Goal: Information Seeking & Learning: Learn about a topic

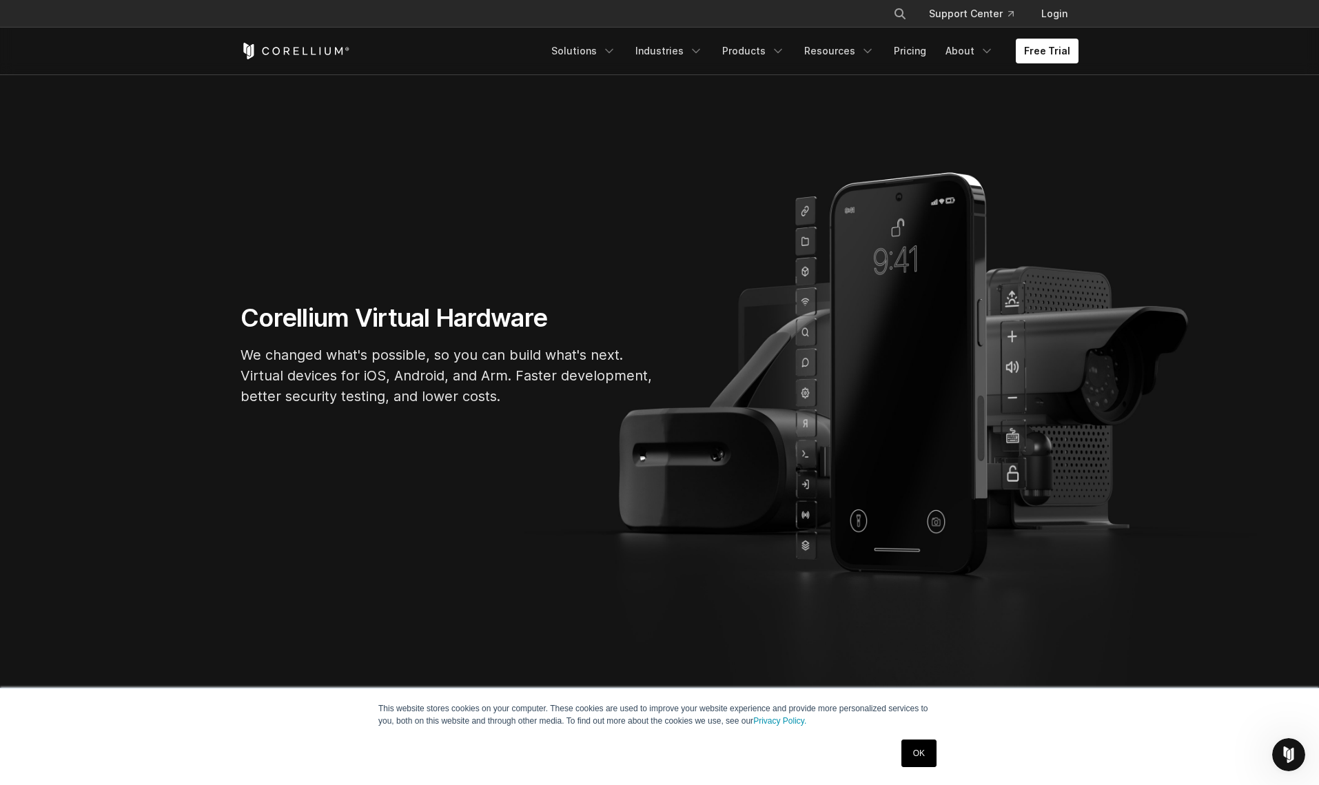
scroll to position [89, 0]
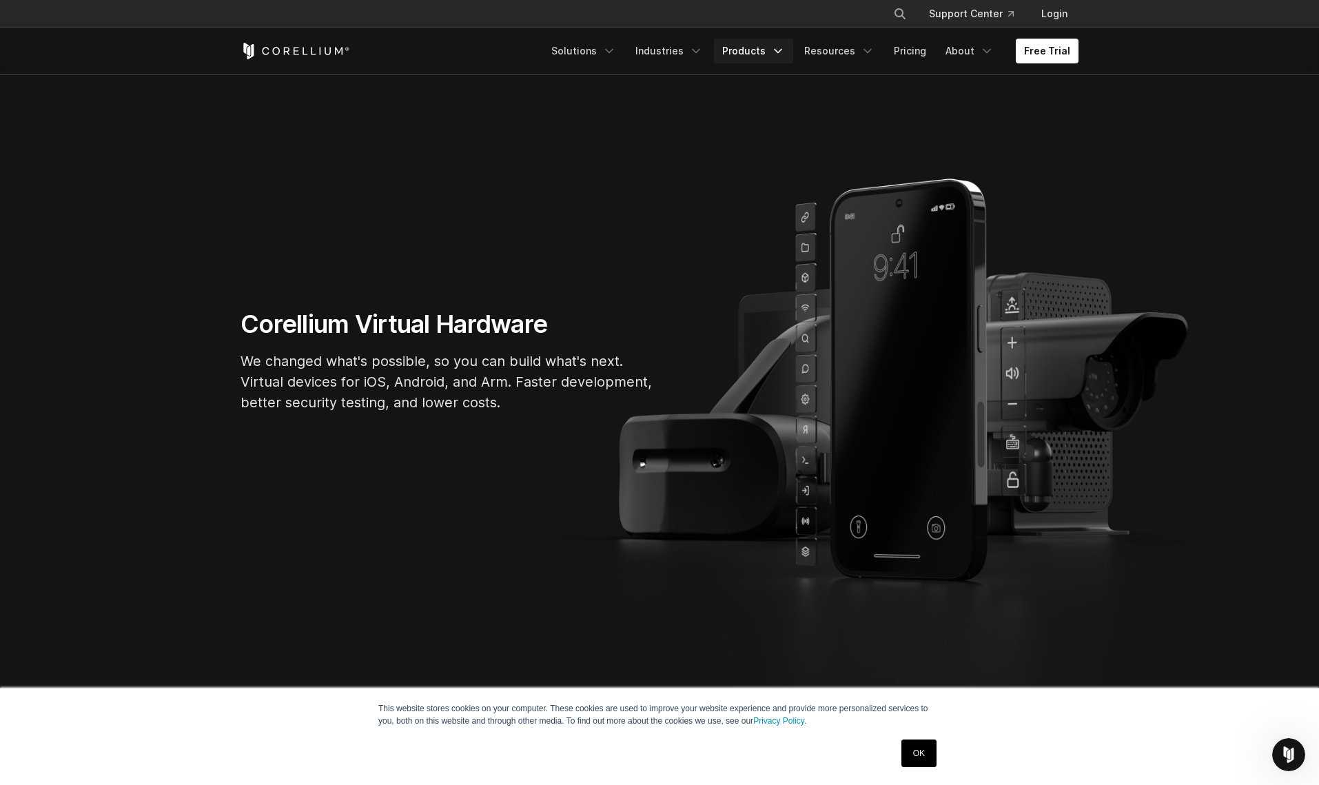
click at [770, 50] on link "Products" at bounding box center [753, 51] width 79 height 25
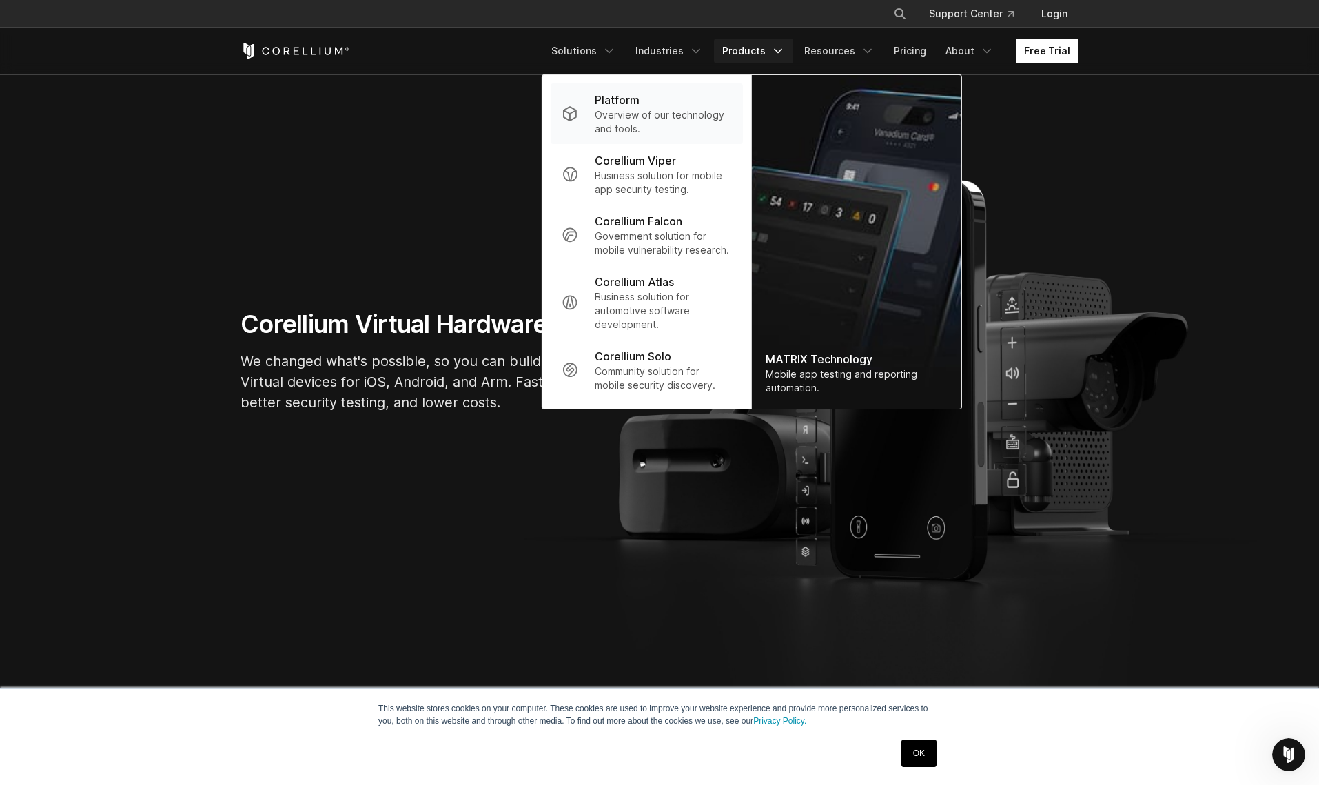
click at [636, 104] on p "Platform" at bounding box center [617, 100] width 45 height 17
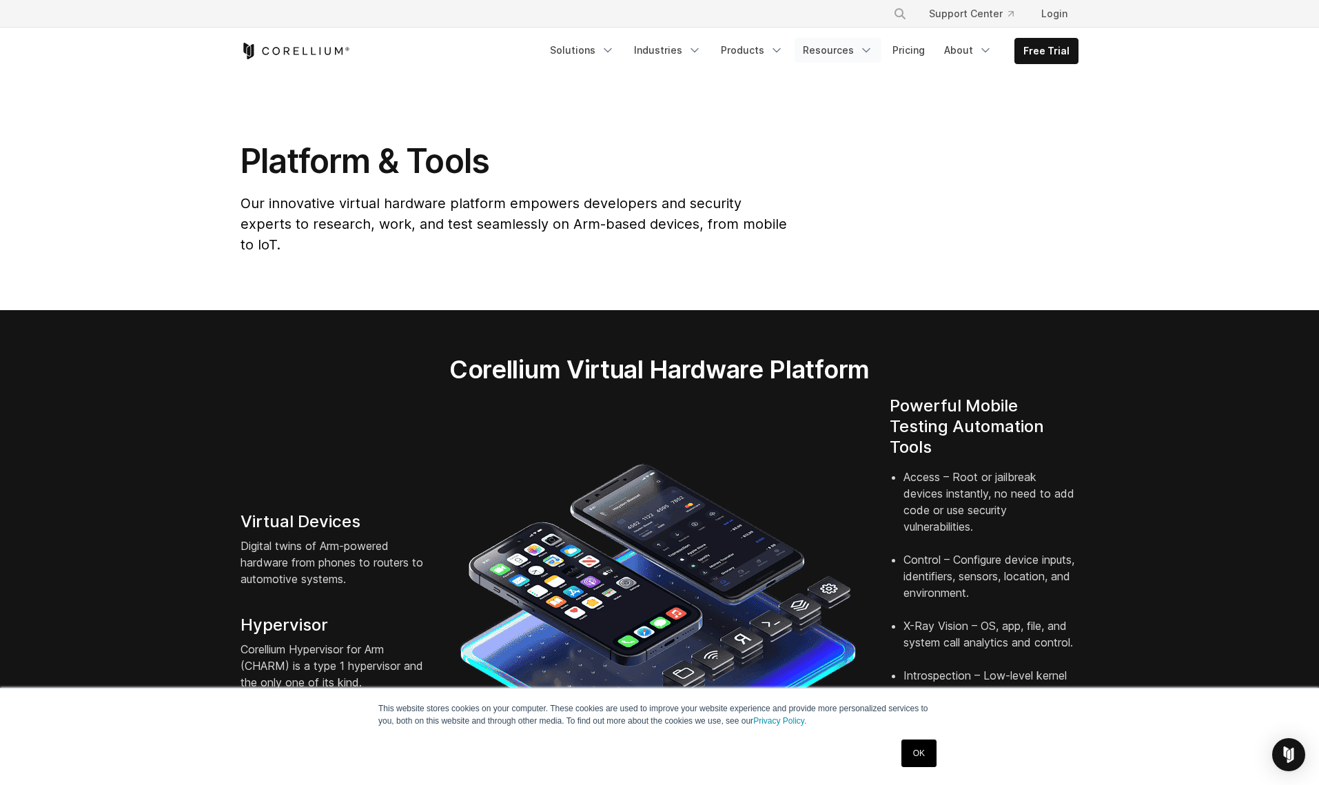
click at [853, 54] on link "Resources" at bounding box center [838, 50] width 87 height 25
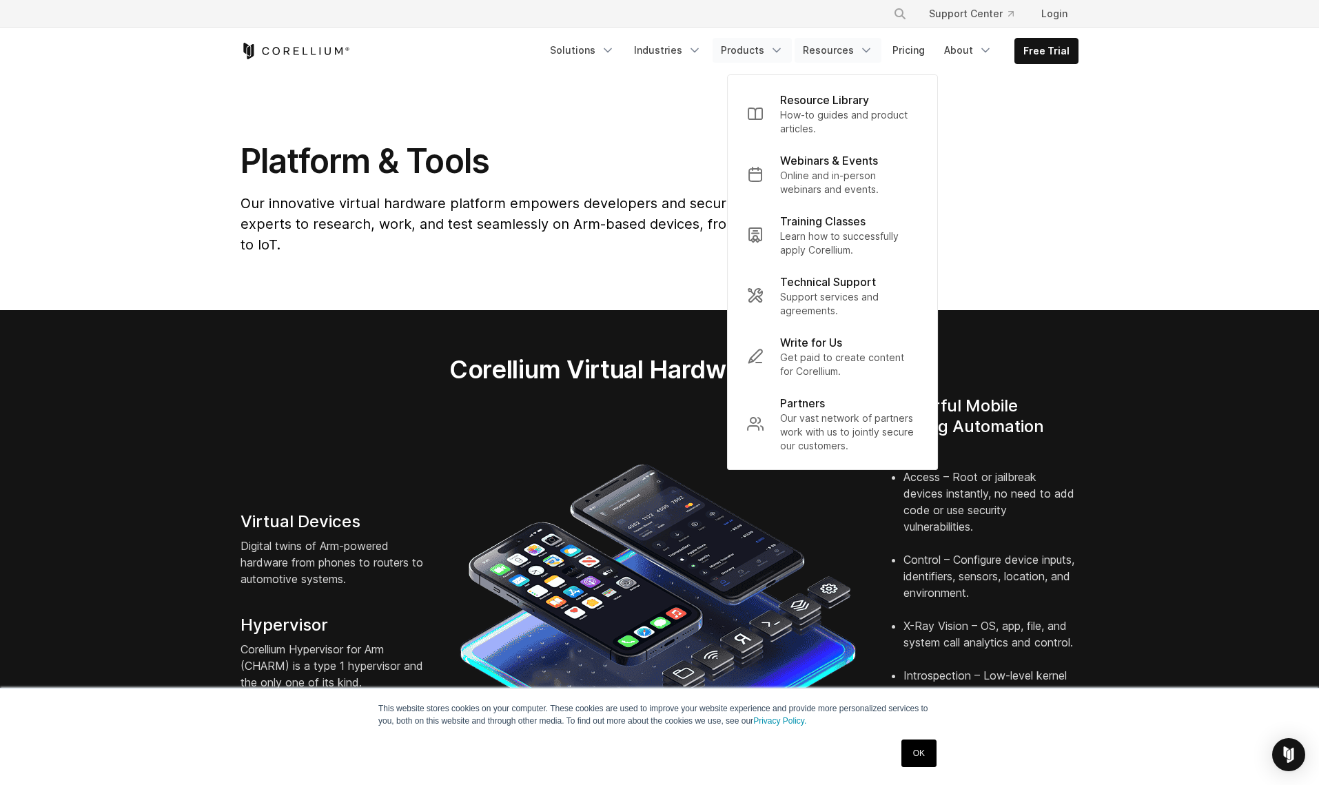
click at [765, 48] on link "Products" at bounding box center [752, 50] width 79 height 25
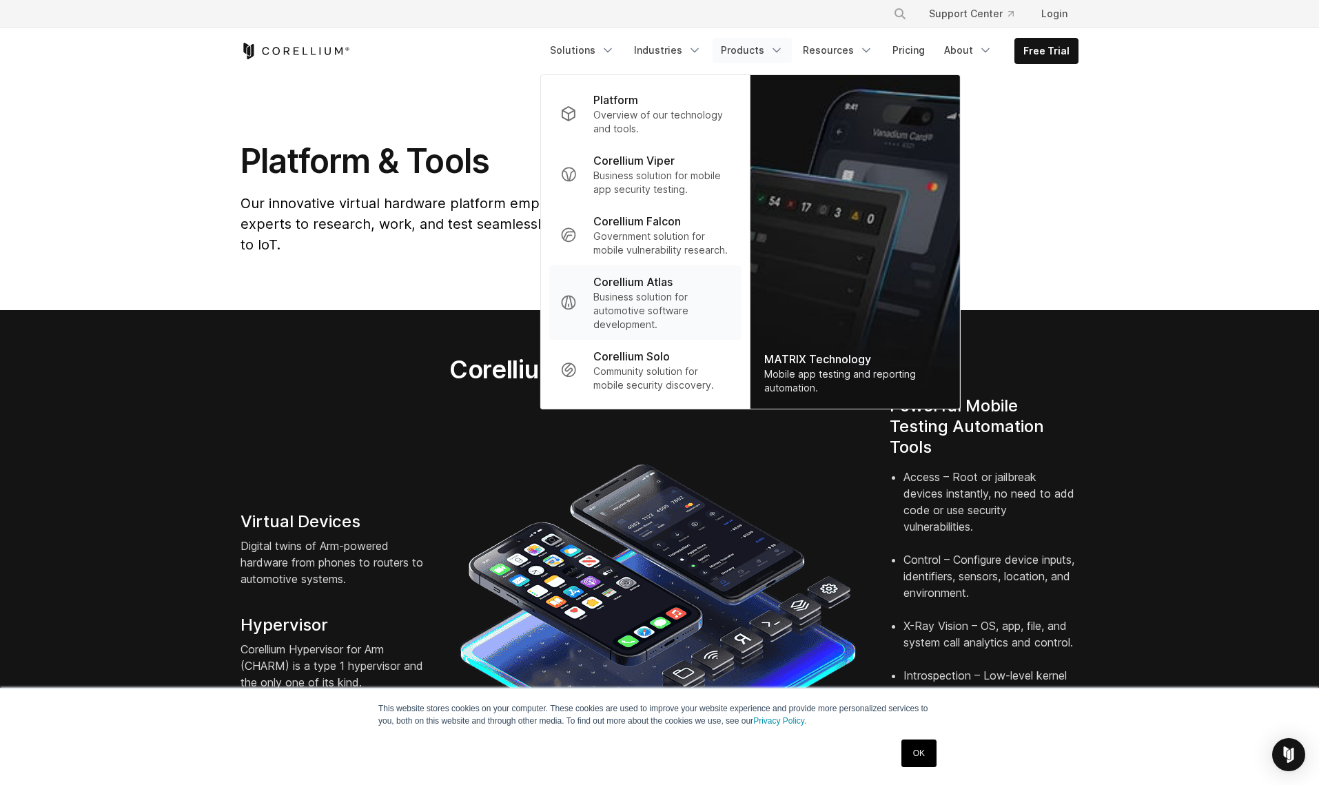
click at [639, 298] on p "Business solution for automotive software development." at bounding box center [661, 310] width 137 height 41
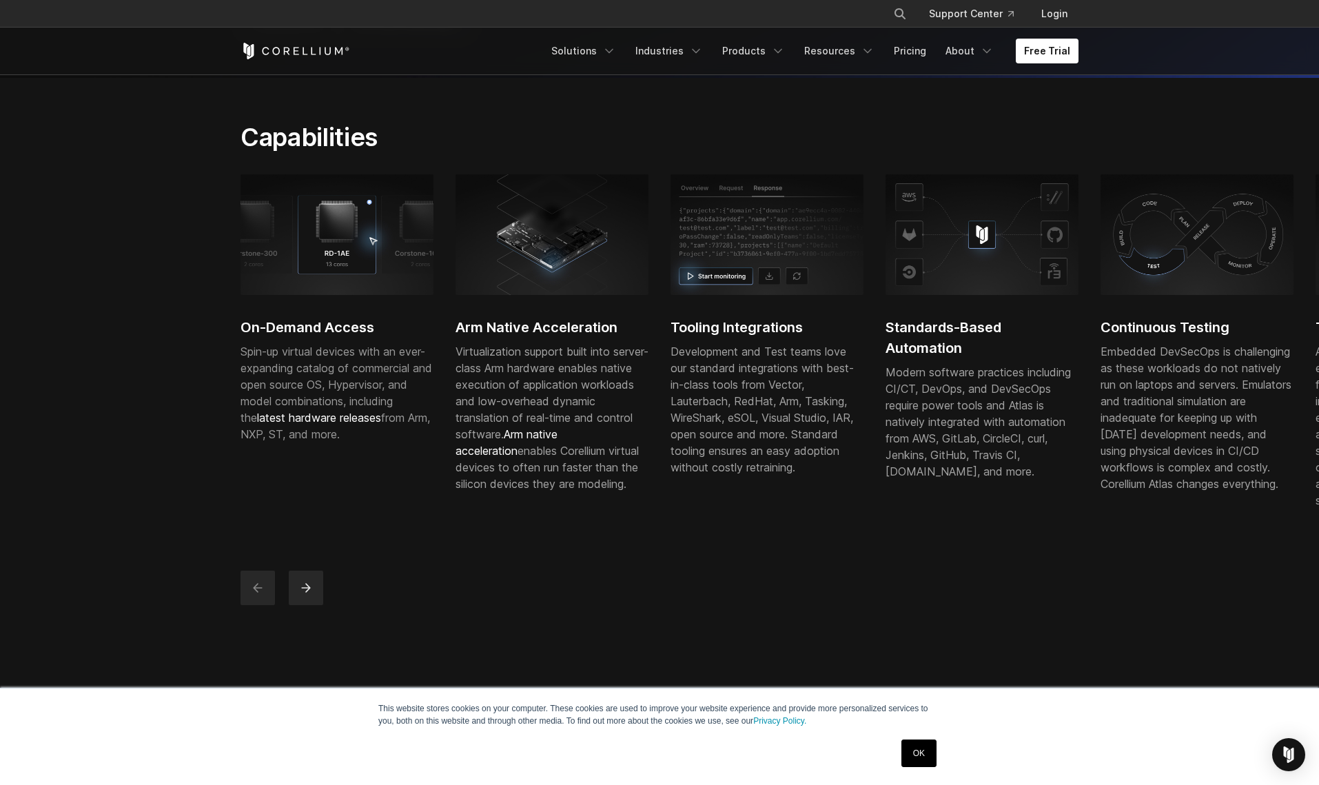
scroll to position [337, 0]
click at [306, 593] on icon "next" at bounding box center [306, 586] width 14 height 14
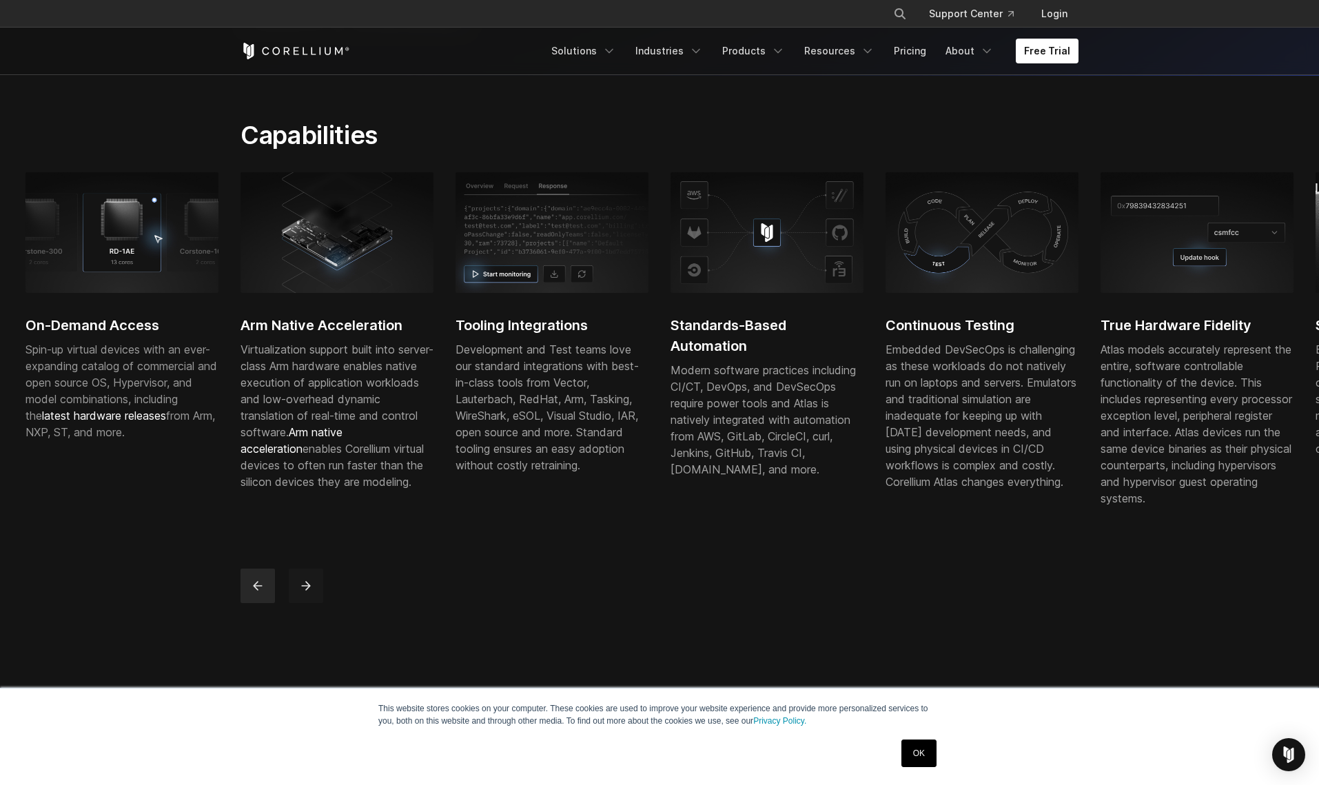
click at [306, 593] on icon "next" at bounding box center [306, 586] width 14 height 14
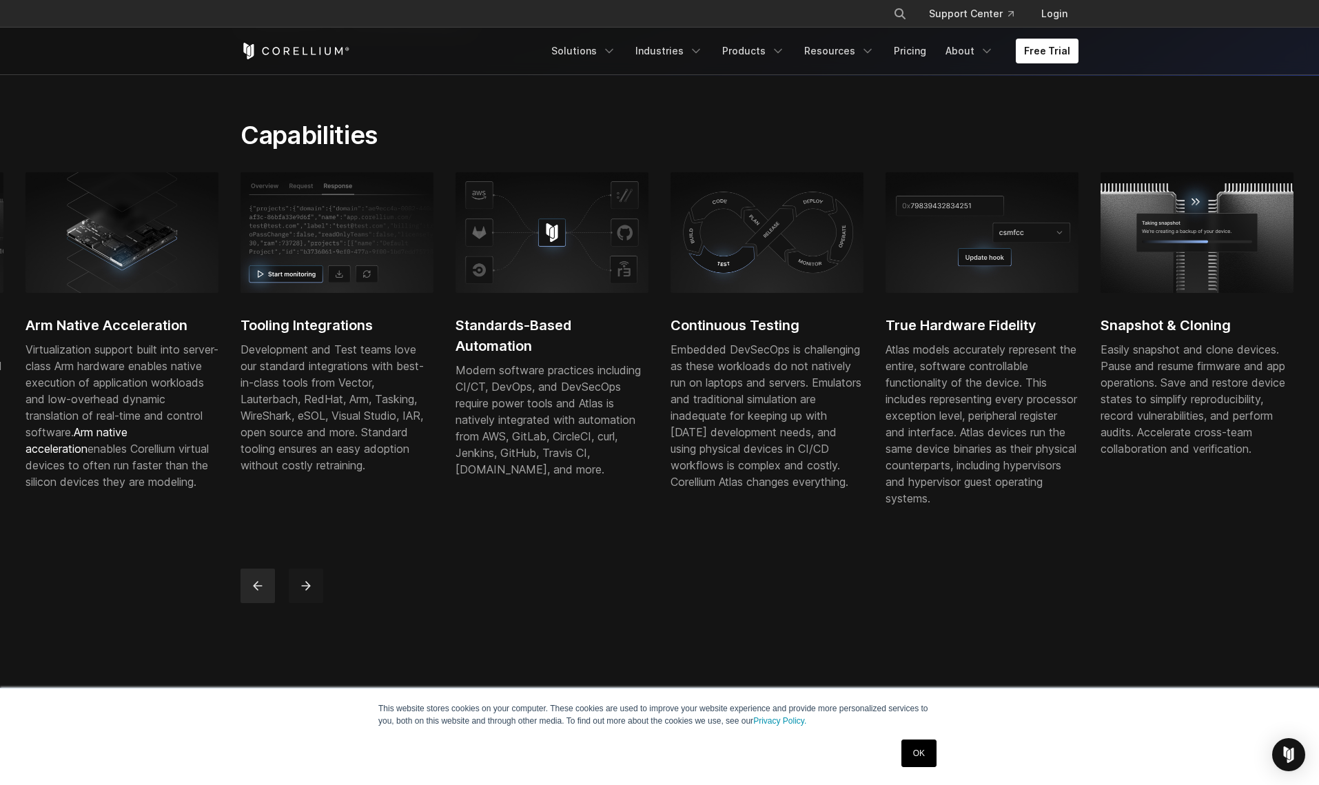
click at [306, 593] on icon "next" at bounding box center [306, 586] width 14 height 14
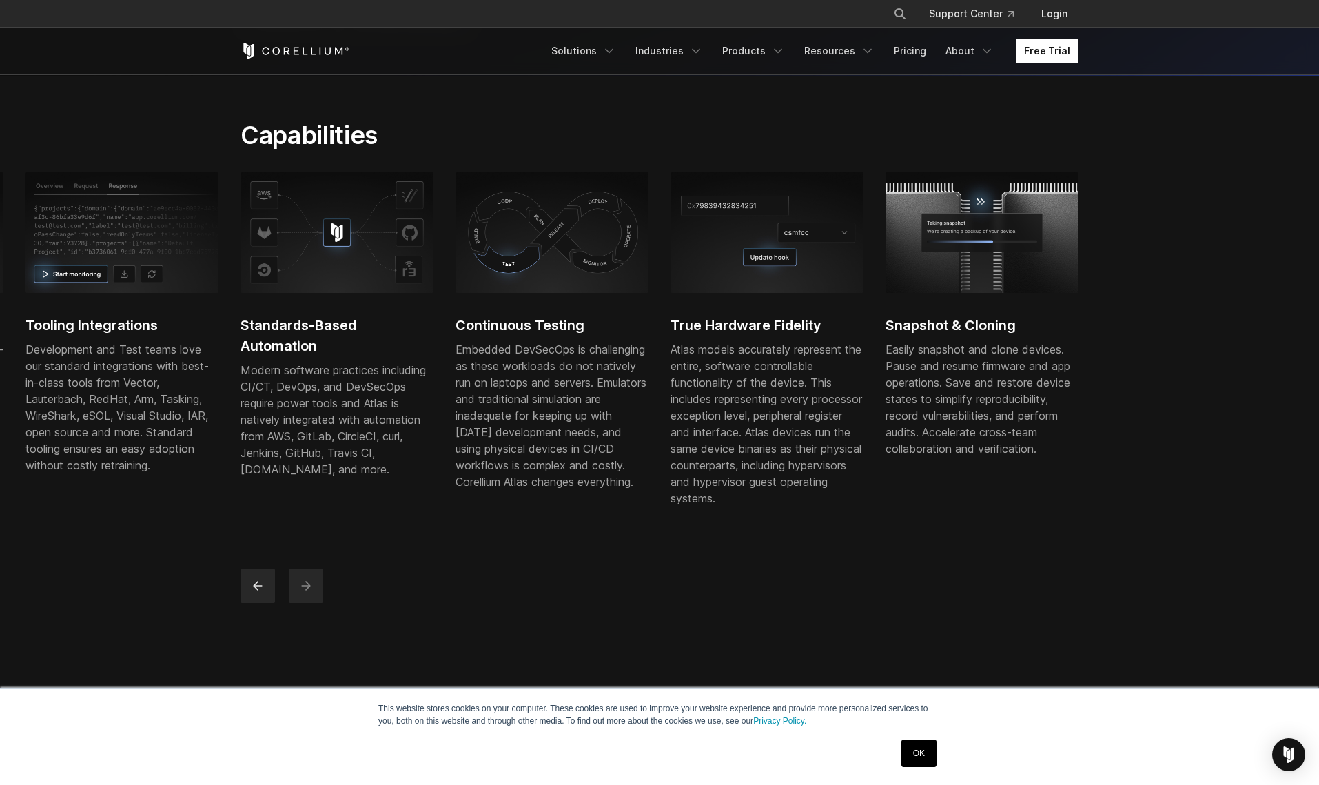
click at [306, 593] on icon "next" at bounding box center [306, 586] width 14 height 14
click at [248, 602] on button "previous" at bounding box center [257, 586] width 34 height 34
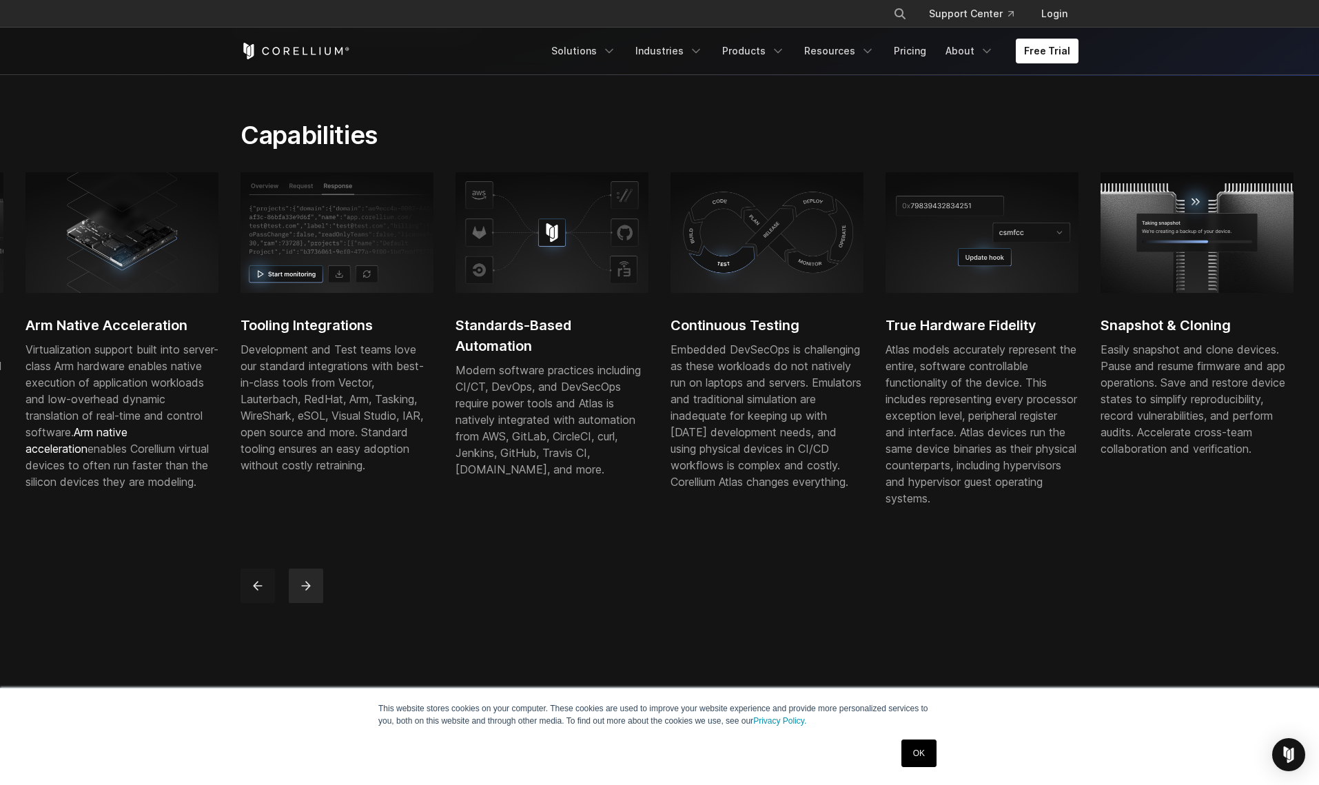
click at [248, 602] on button "previous" at bounding box center [257, 586] width 34 height 34
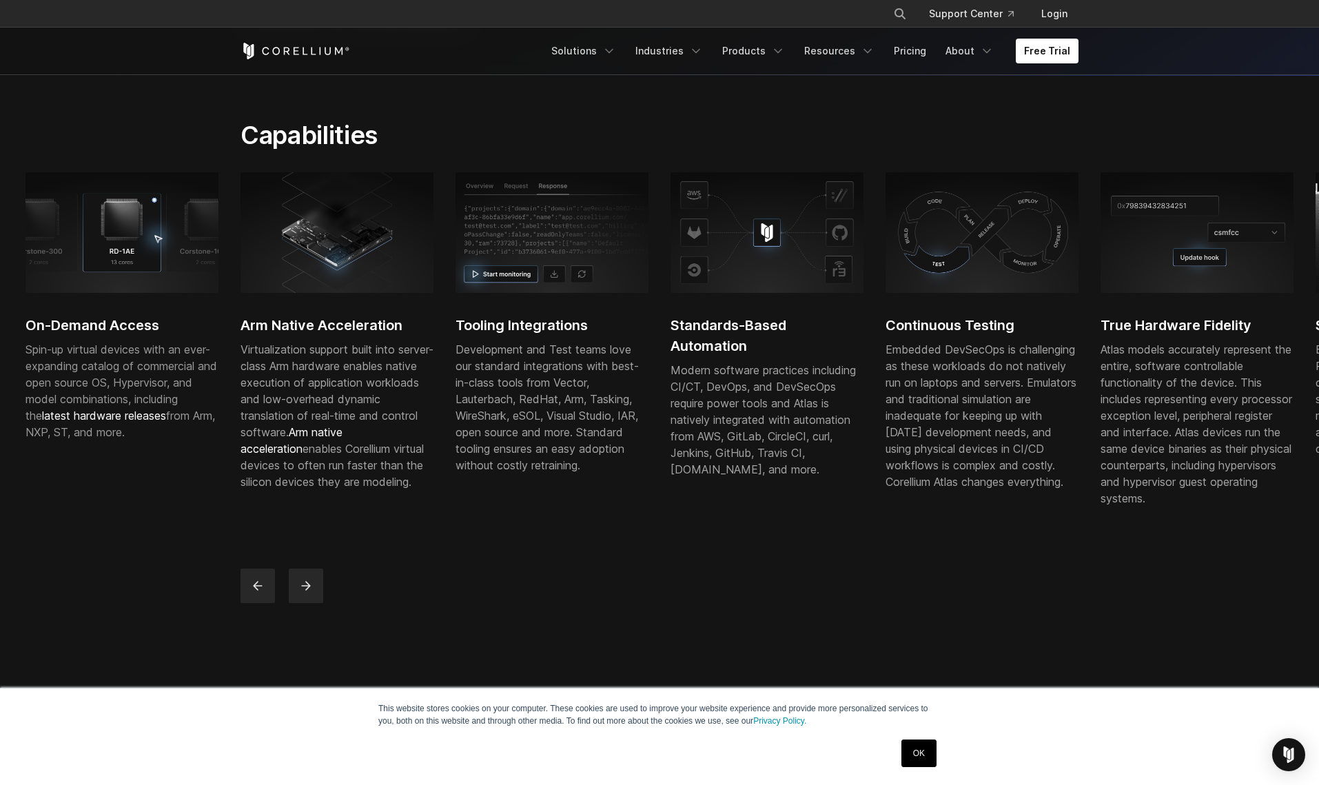
click at [916, 747] on link "OK" at bounding box center [918, 753] width 35 height 28
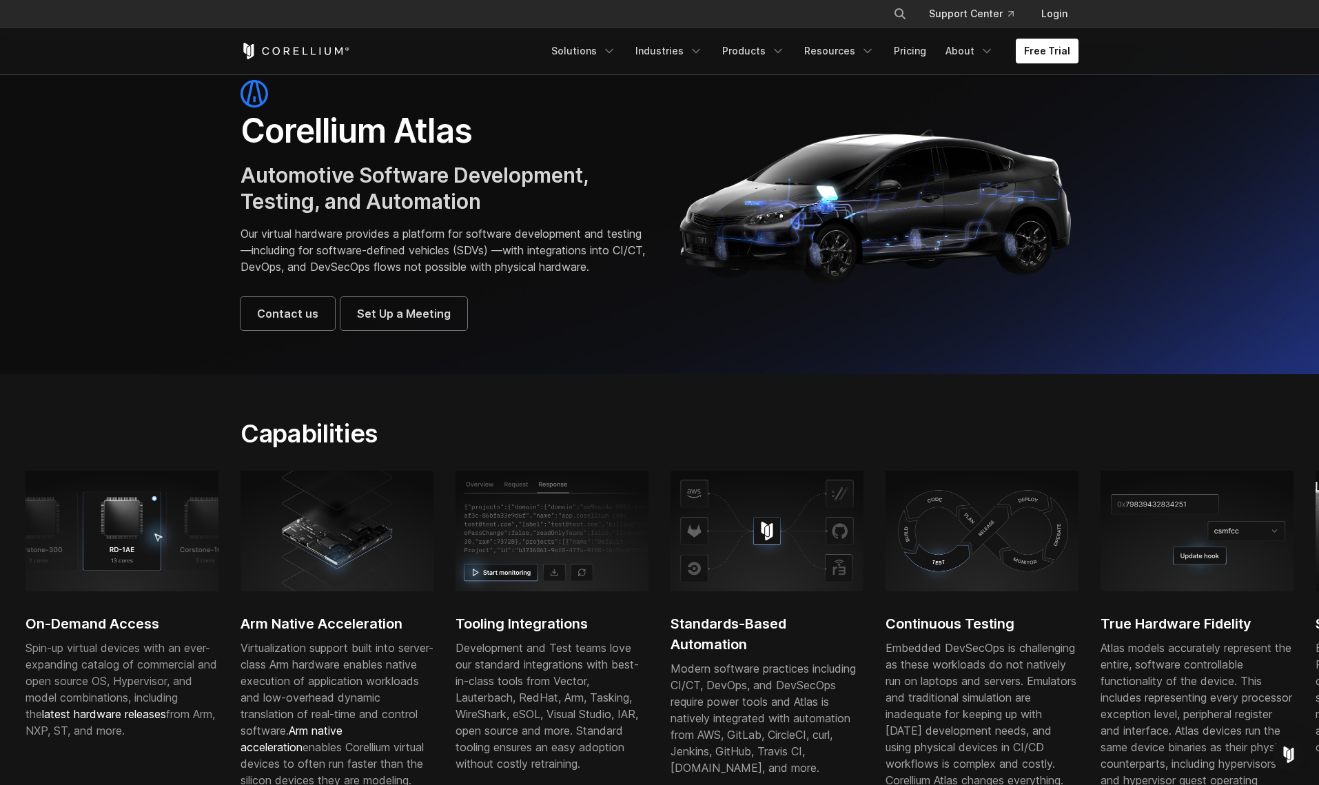
scroll to position [0, 0]
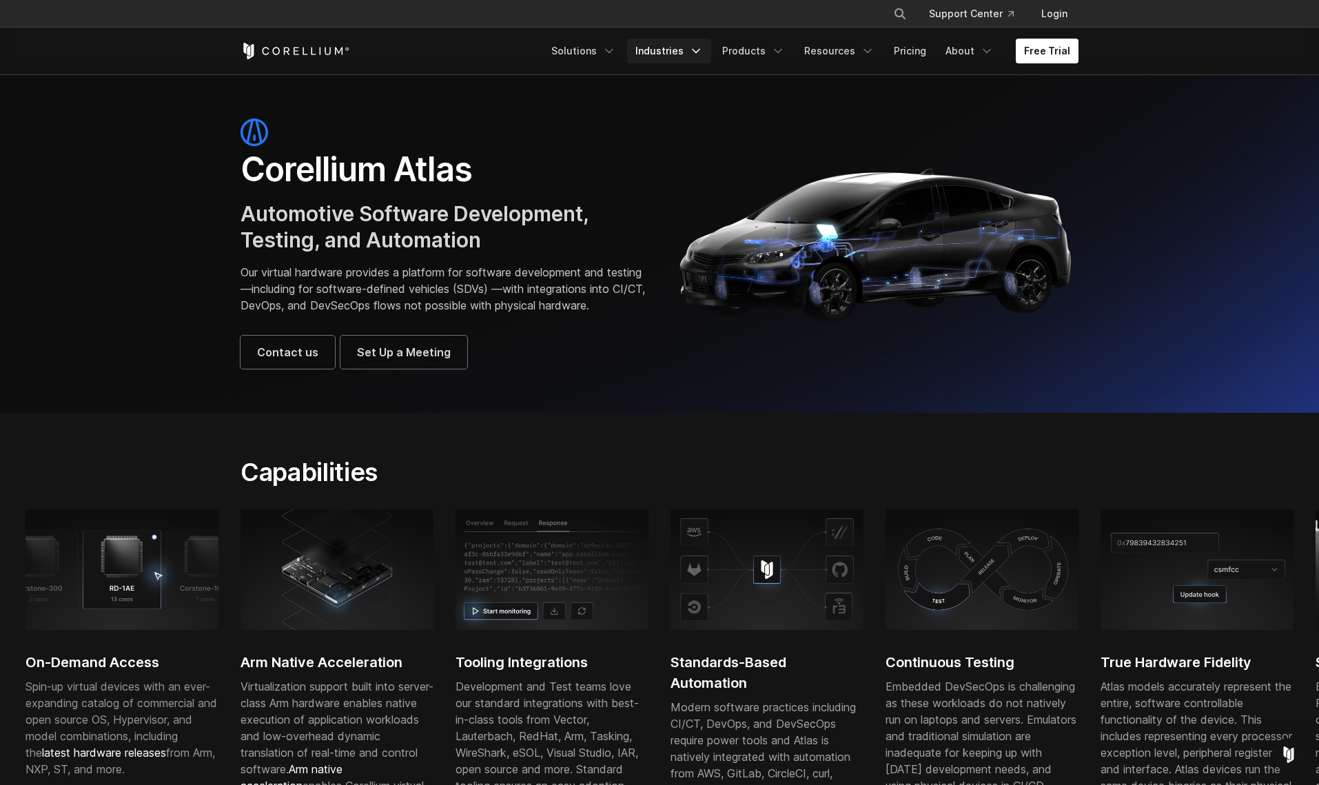
click at [688, 54] on link "Industries" at bounding box center [669, 51] width 84 height 25
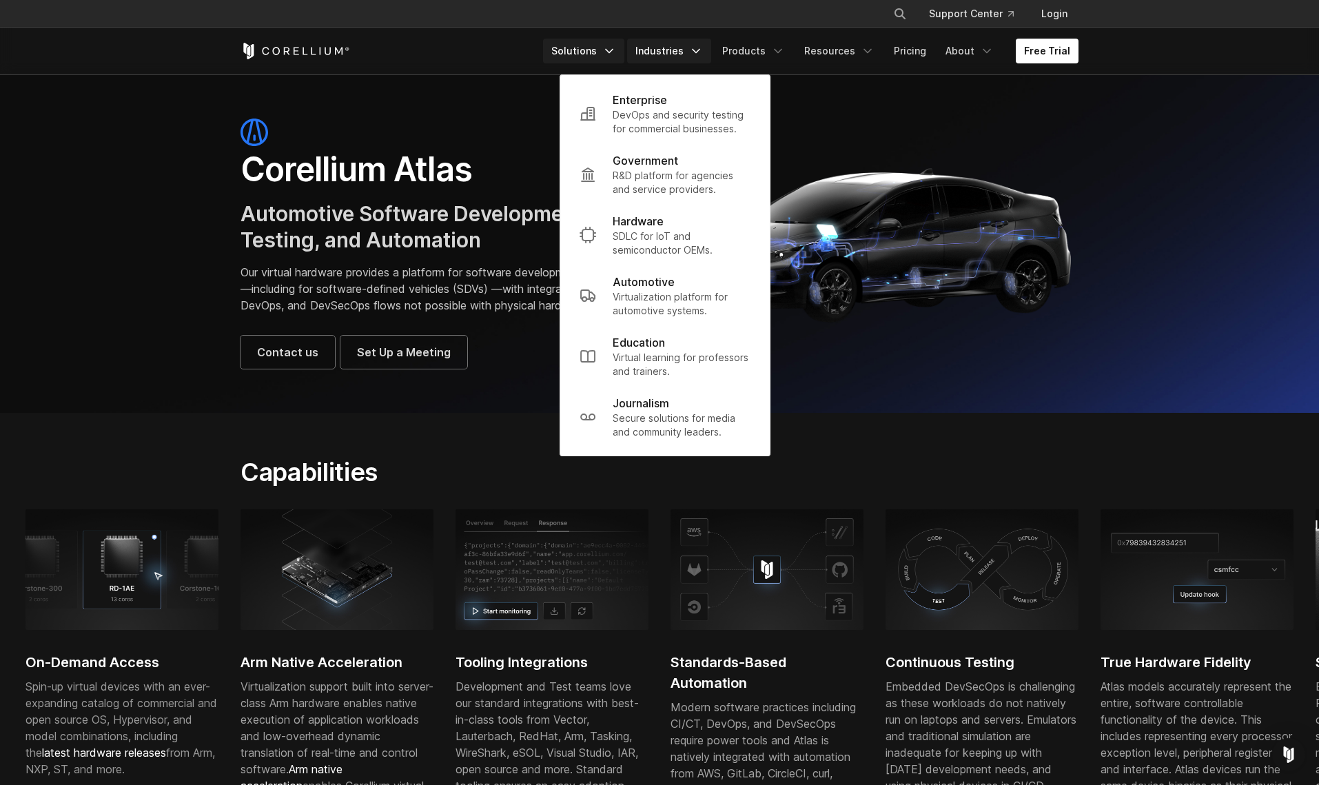
click at [595, 46] on link "Solutions" at bounding box center [583, 51] width 81 height 25
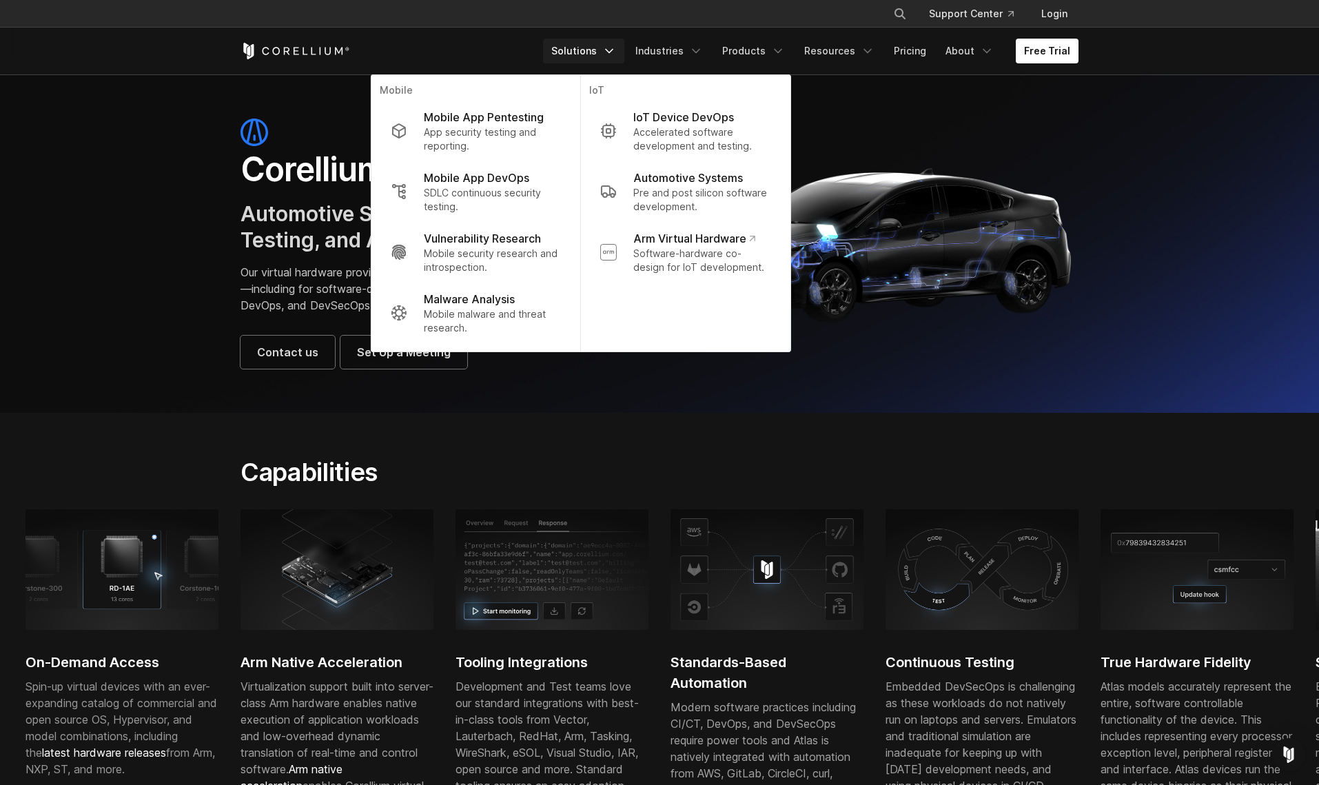
click at [777, 483] on h2 "Capabilities" at bounding box center [514, 472] width 549 height 30
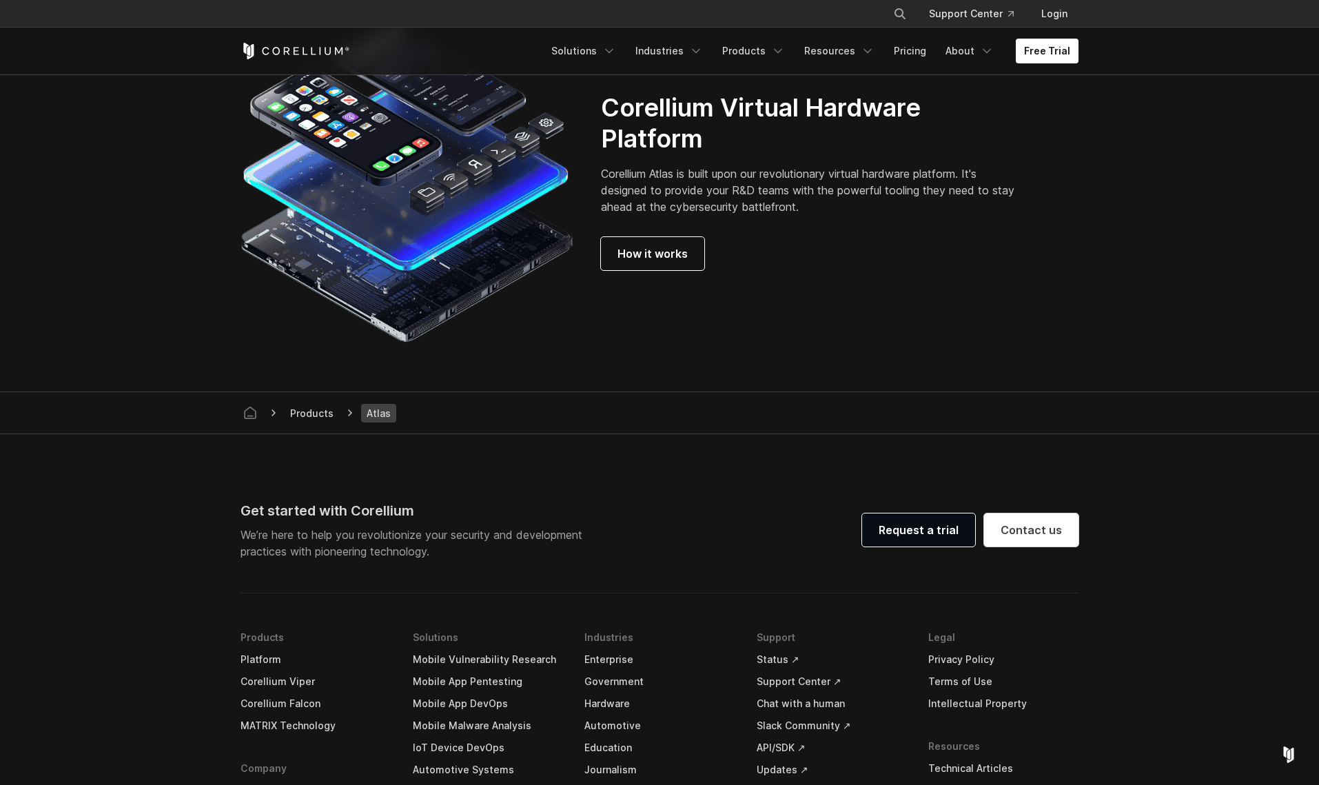
scroll to position [3645, 0]
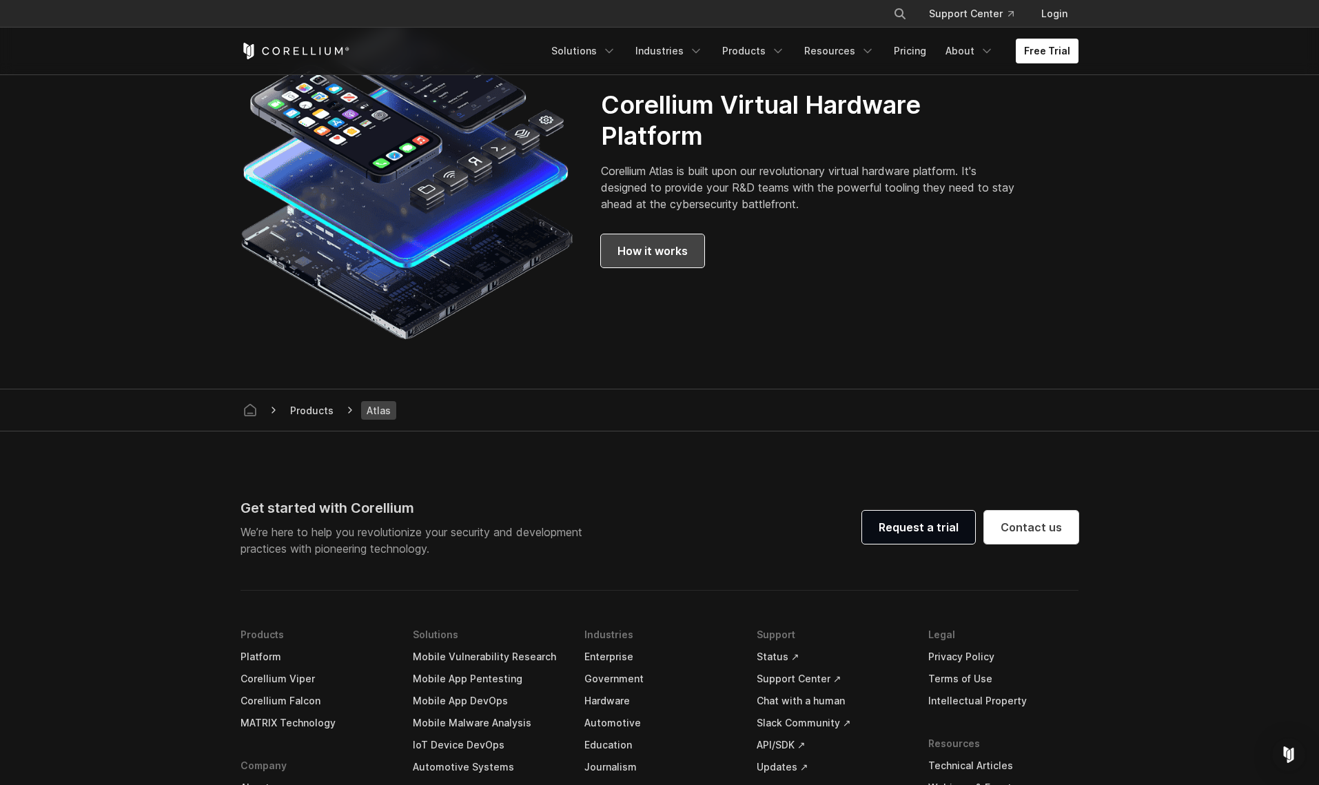
click at [657, 259] on span "How it works" at bounding box center [652, 251] width 70 height 17
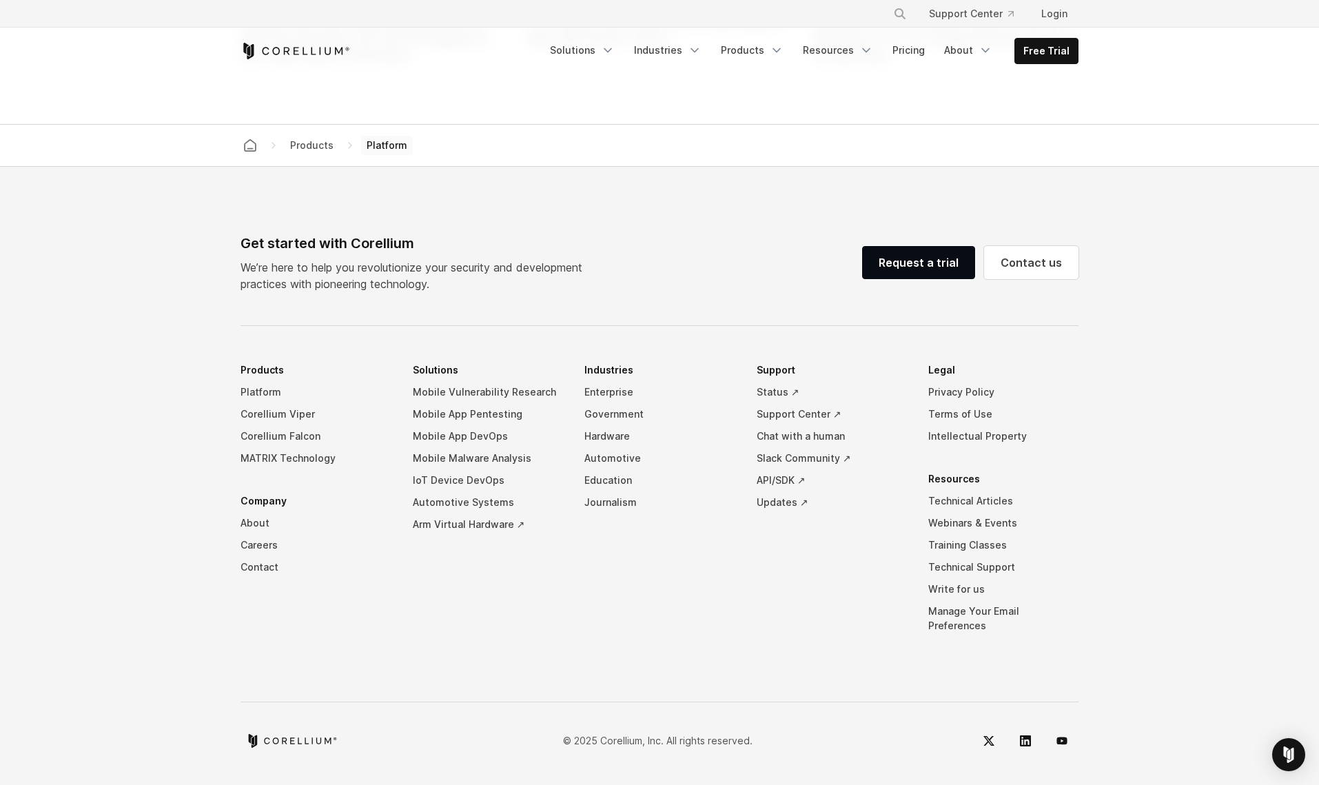
scroll to position [6389, 0]
